Goal: Information Seeking & Learning: Learn about a topic

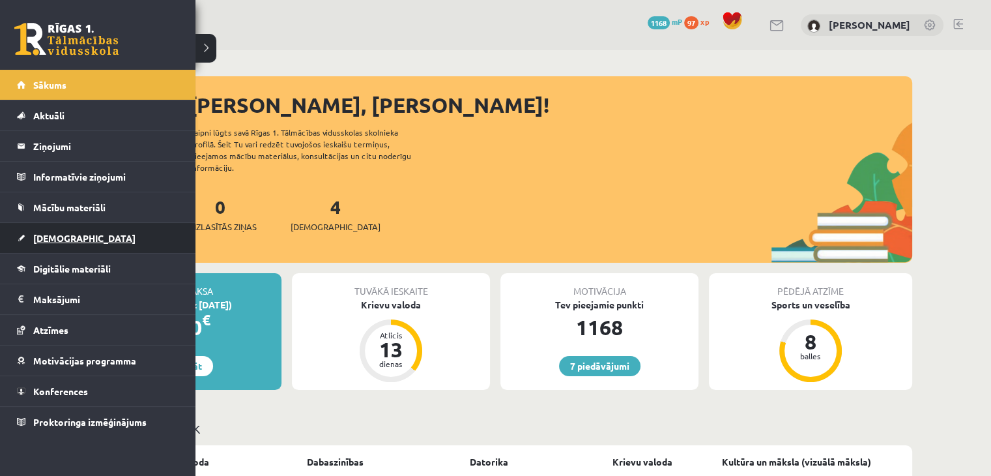
click at [62, 235] on span "[DEMOGRAPHIC_DATA]" at bounding box center [84, 238] width 102 height 12
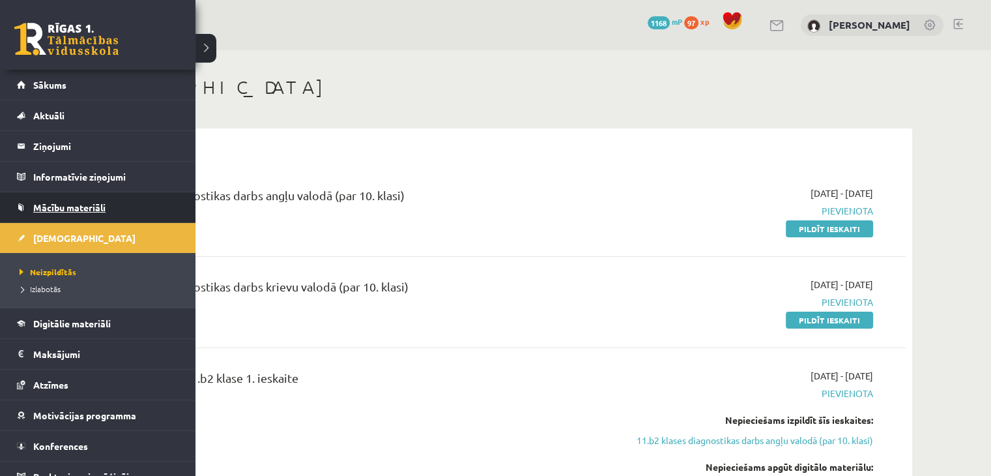
click at [57, 202] on span "Mācību materiāli" at bounding box center [69, 207] width 72 height 12
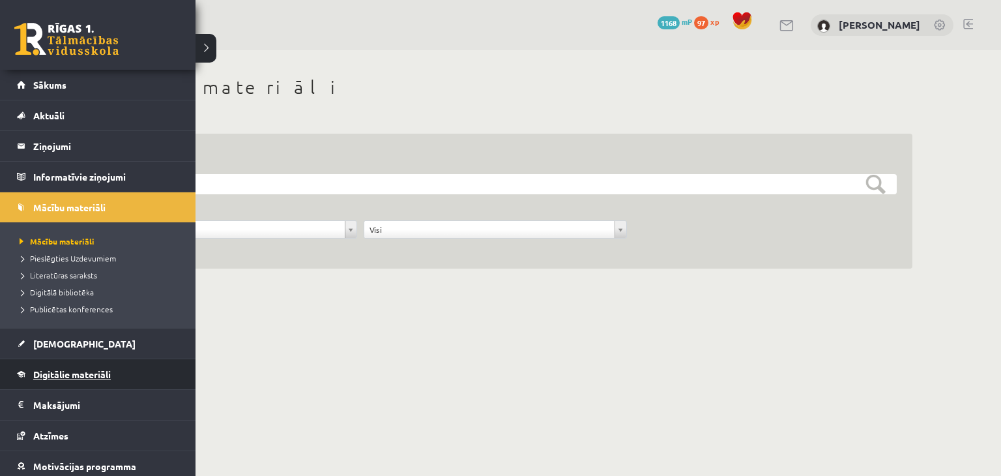
click at [71, 369] on span "Digitālie materiāli" at bounding box center [72, 374] width 78 height 12
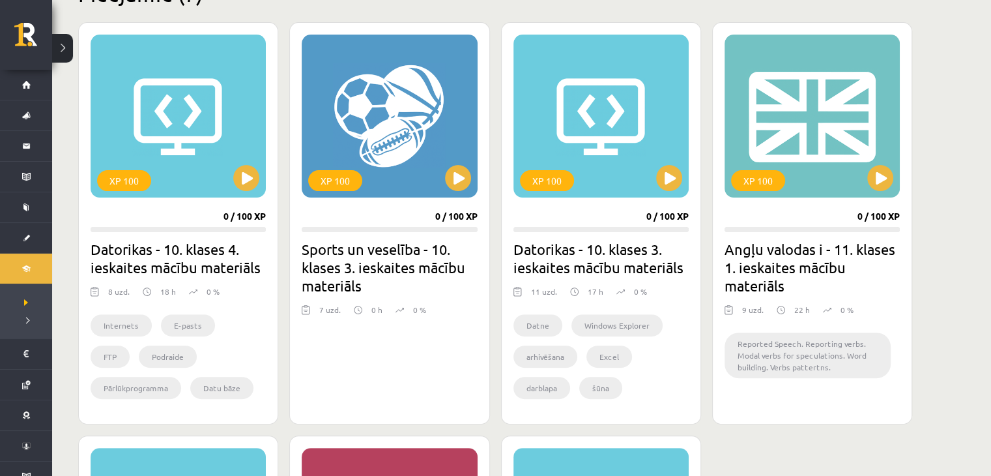
scroll to position [348, 0]
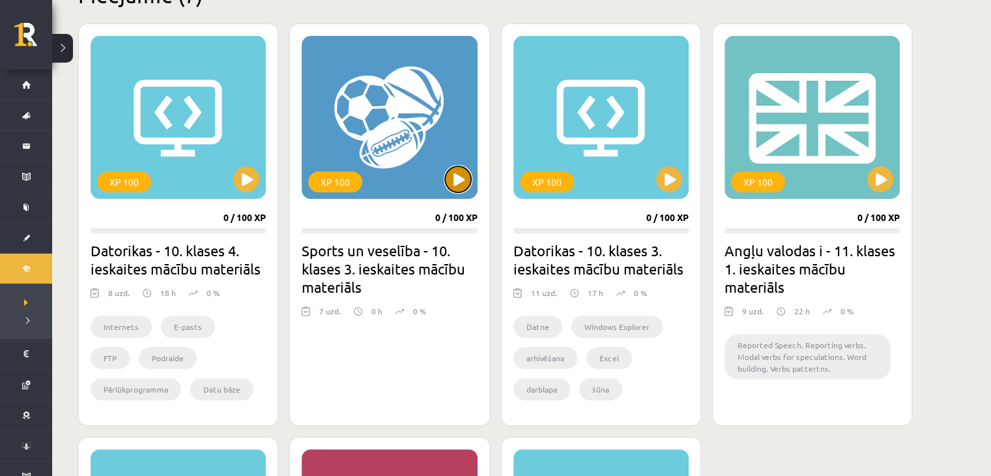
click at [460, 187] on button at bounding box center [458, 179] width 26 height 26
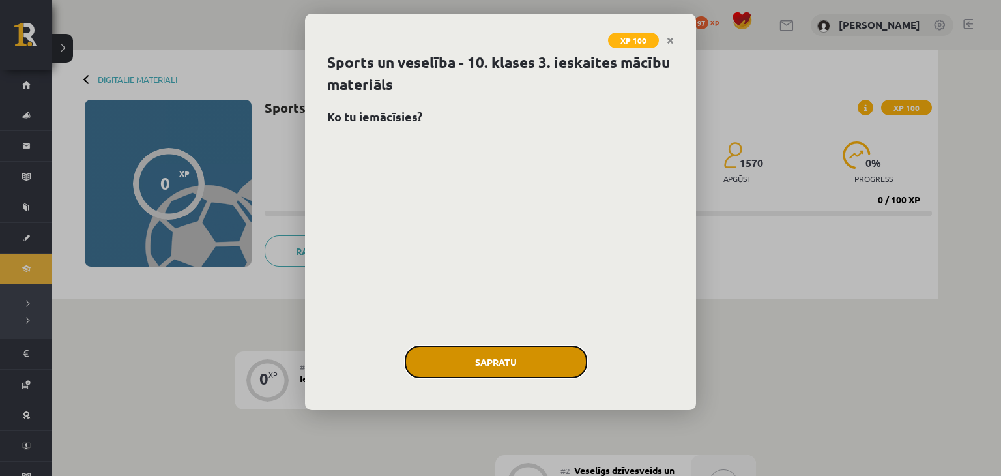
click at [501, 355] on button "Sapratu" at bounding box center [496, 361] width 182 height 33
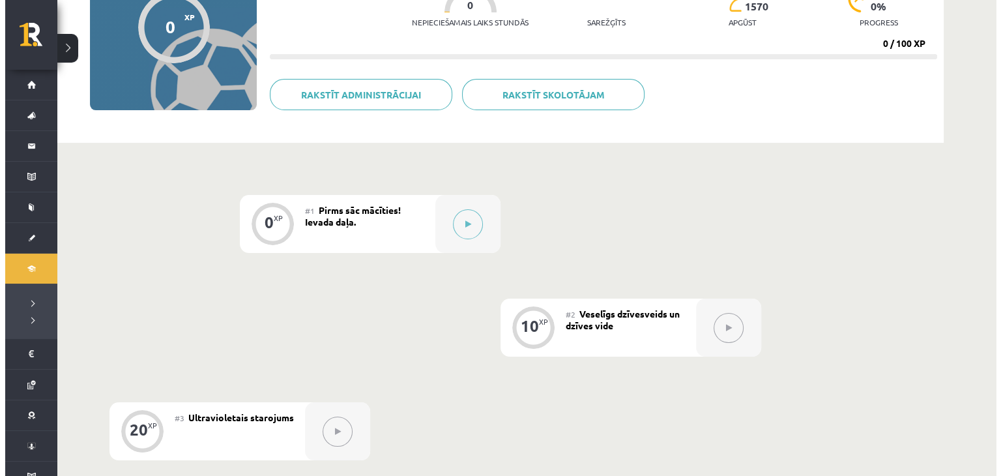
scroll to position [164, 0]
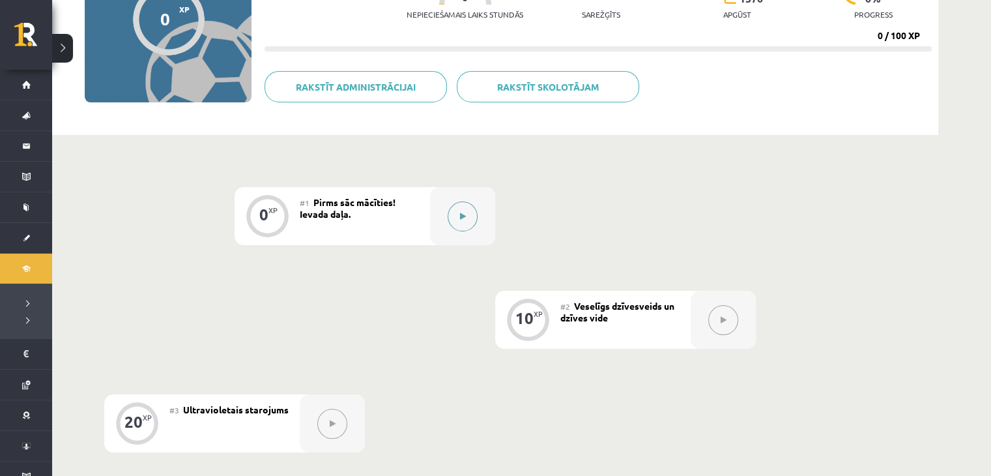
click at [459, 217] on button at bounding box center [463, 216] width 30 height 30
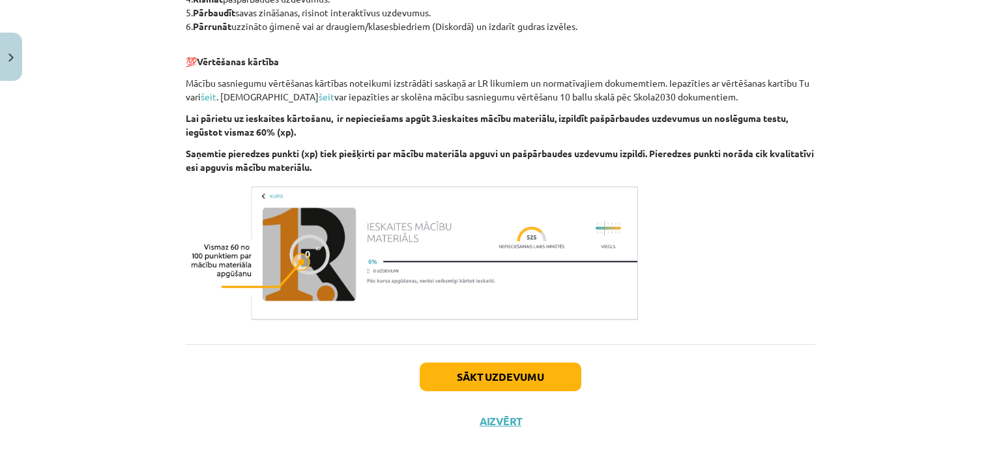
scroll to position [800, 0]
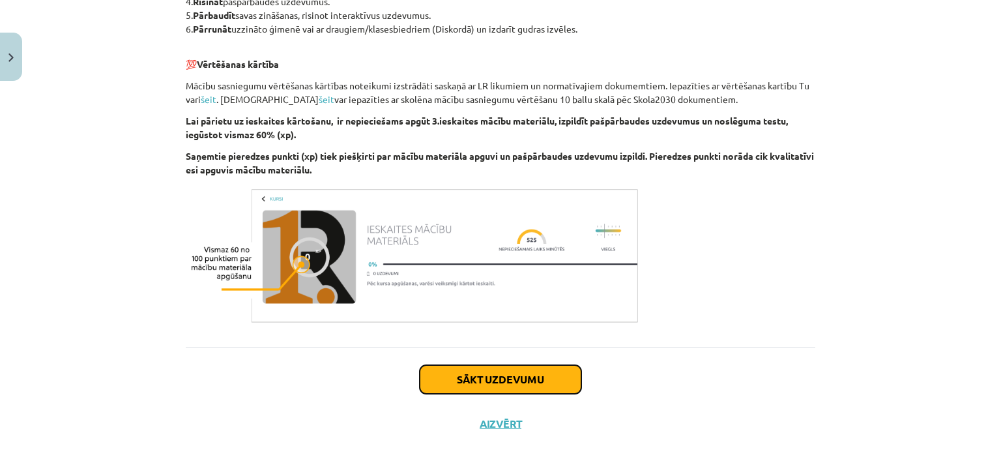
click at [480, 381] on button "Sākt uzdevumu" at bounding box center [501, 379] width 162 height 29
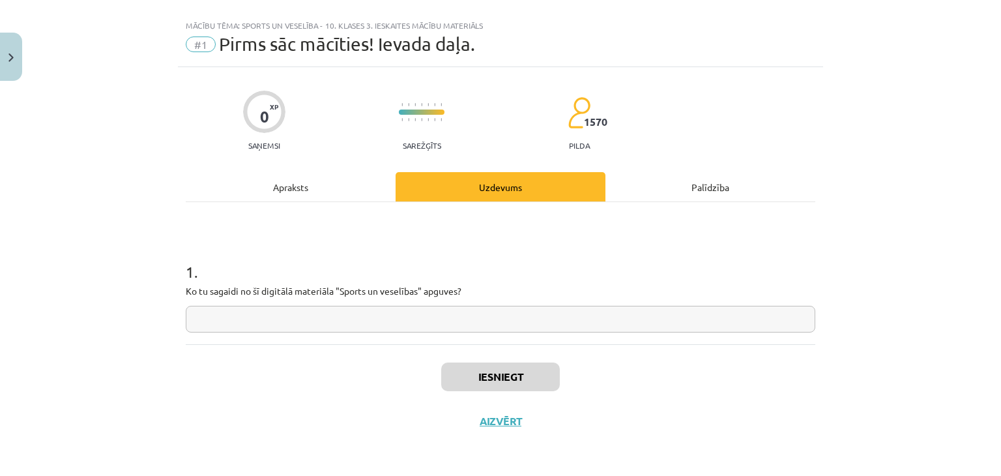
scroll to position [19, 0]
click at [451, 317] on input "text" at bounding box center [501, 319] width 630 height 27
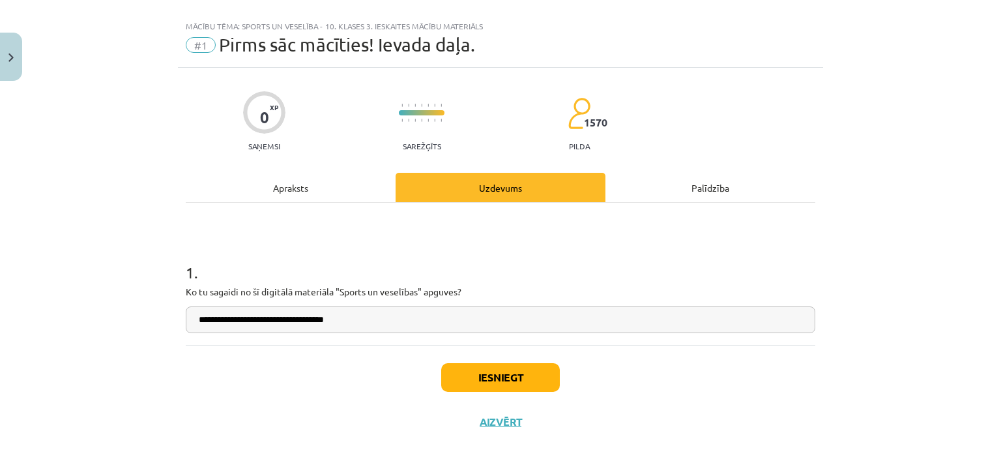
click at [246, 323] on input "**********" at bounding box center [501, 319] width 630 height 27
click at [377, 321] on input "**********" at bounding box center [501, 319] width 630 height 27
type input "**********"
click at [381, 374] on div "Iesniegt Aizvērt" at bounding box center [501, 390] width 630 height 91
click at [516, 383] on button "Iesniegt" at bounding box center [500, 377] width 119 height 29
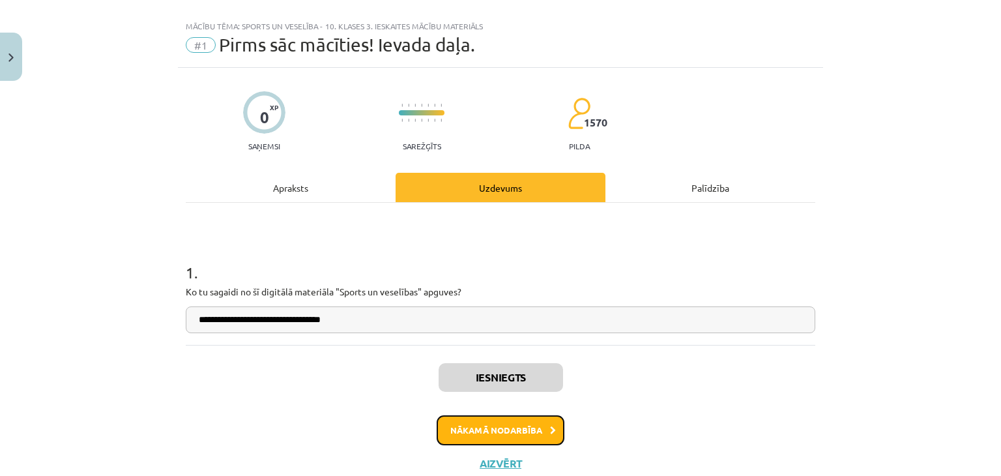
click at [506, 433] on button "Nākamā nodarbība" at bounding box center [501, 430] width 128 height 30
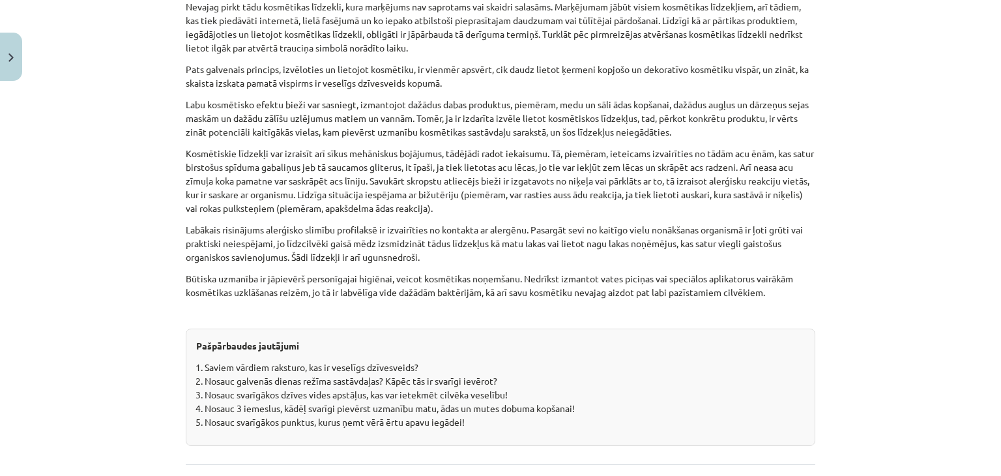
scroll to position [4051, 0]
